Goal: Task Accomplishment & Management: Use online tool/utility

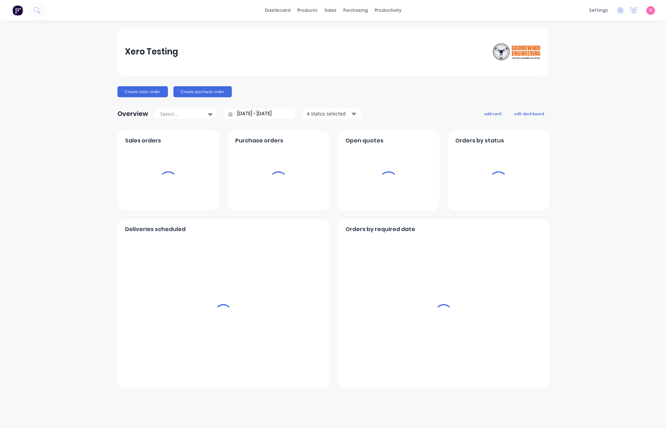
click at [574, 105] on div "Xero Testing Create sales order Create purchase order Overview Select... [DATE]…" at bounding box center [333, 225] width 666 height 394
click at [578, 58] on link "Integrations" at bounding box center [565, 61] width 91 height 14
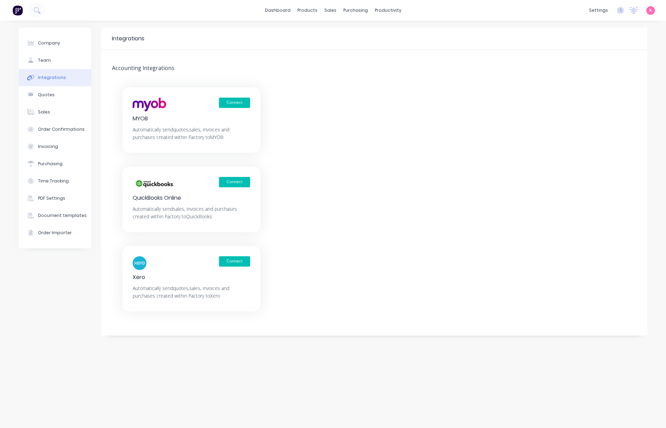
click at [356, 422] on div "Company Team Integrations Quotes Sales Order Confirmations Invoicing Purchasing…" at bounding box center [333, 225] width 666 height 408
click at [393, 266] on div "Connect MYOB Automatically send quotes, sales, invoices and purchases created w…" at bounding box center [375, 199] width 546 height 224
click at [487, 279] on div "Connect MYOB Automatically send quotes, sales, invoices and purchases created w…" at bounding box center [375, 199] width 546 height 224
click at [480, 207] on div "Connect MYOB Automatically send quotes, sales, invoices and purchases created w…" at bounding box center [375, 199] width 546 height 224
